Goal: Information Seeking & Learning: Learn about a topic

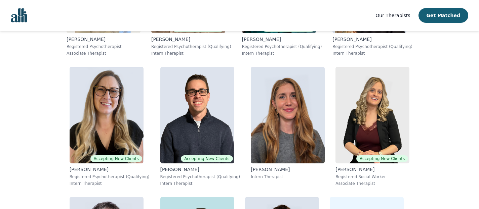
scroll to position [2335, 0]
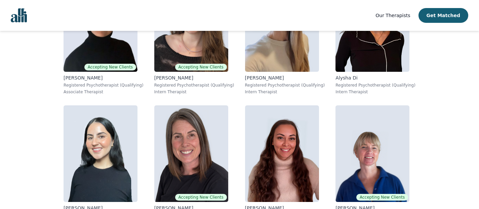
scroll to position [2991, 0]
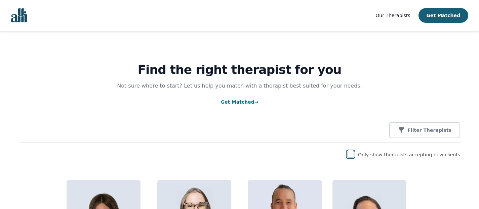
click at [354, 154] on input "checkbox" at bounding box center [350, 154] width 7 height 7
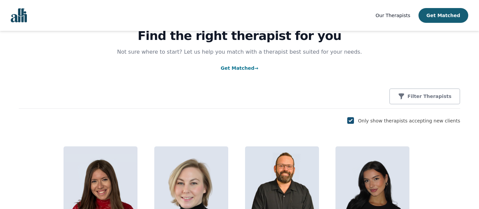
scroll to position [11, 0]
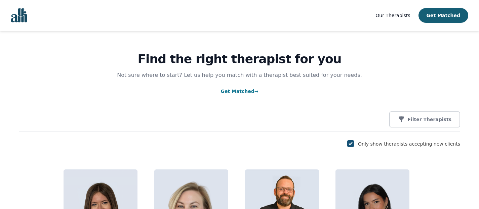
click at [354, 143] on input "checkbox" at bounding box center [350, 144] width 7 height 7
checkbox input "false"
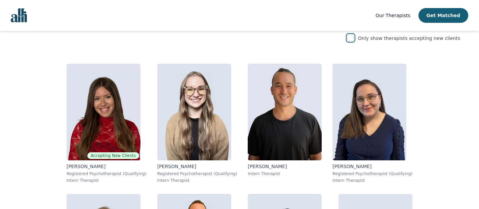
scroll to position [118, 0]
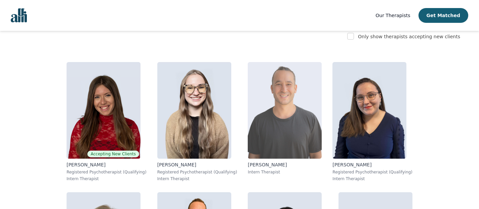
click at [258, 126] on img at bounding box center [285, 110] width 74 height 97
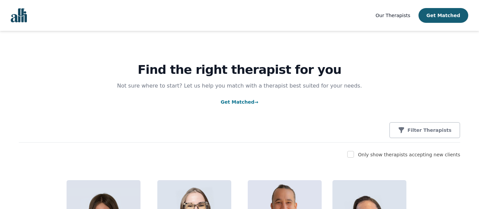
scroll to position [118, 0]
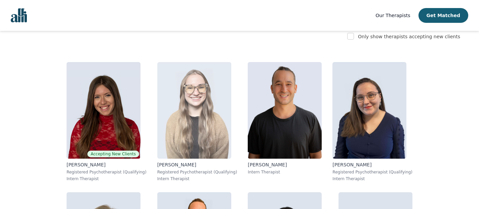
click at [170, 132] on img at bounding box center [194, 110] width 74 height 97
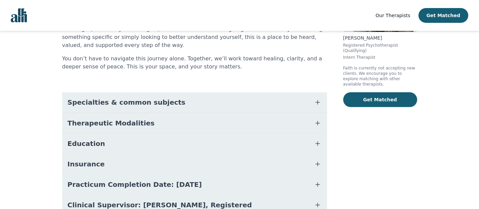
scroll to position [113, 0]
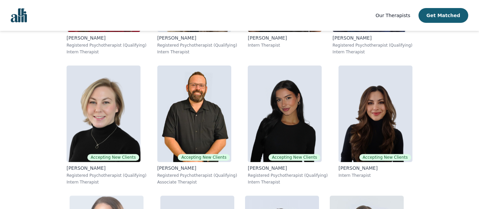
scroll to position [253, 0]
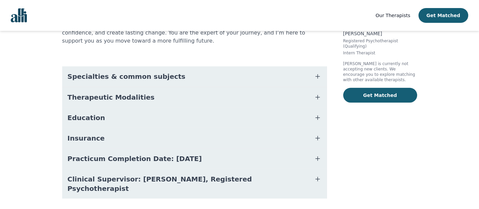
scroll to position [121, 0]
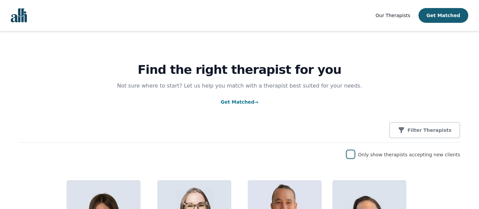
click at [354, 155] on input "checkbox" at bounding box center [350, 154] width 7 height 7
checkbox input "true"
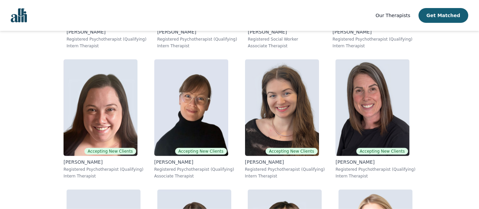
scroll to position [1037, 0]
